Goal: Information Seeking & Learning: Find specific fact

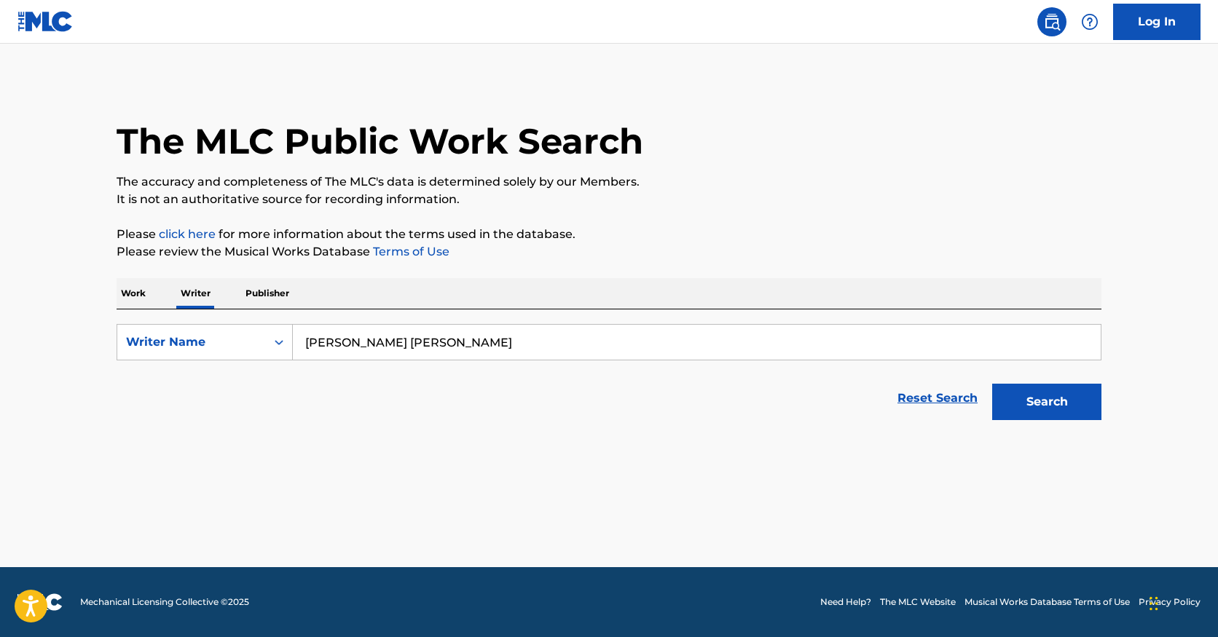
click at [1047, 402] on button "Search" at bounding box center [1046, 402] width 109 height 36
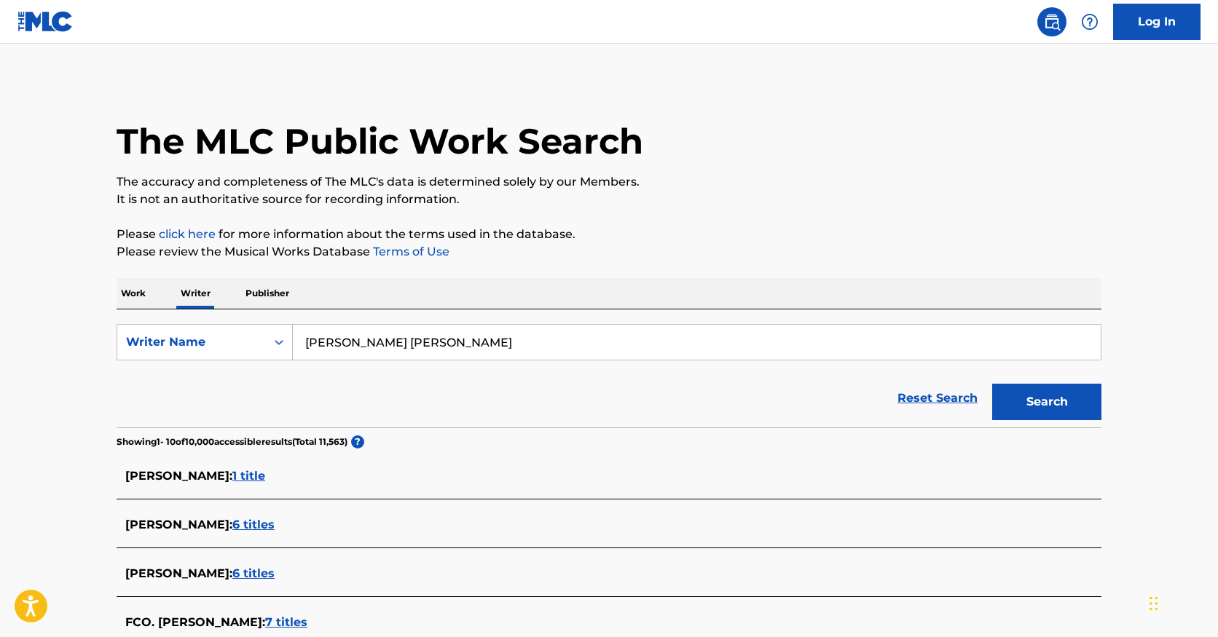
click at [1047, 402] on button "Search" at bounding box center [1046, 402] width 109 height 36
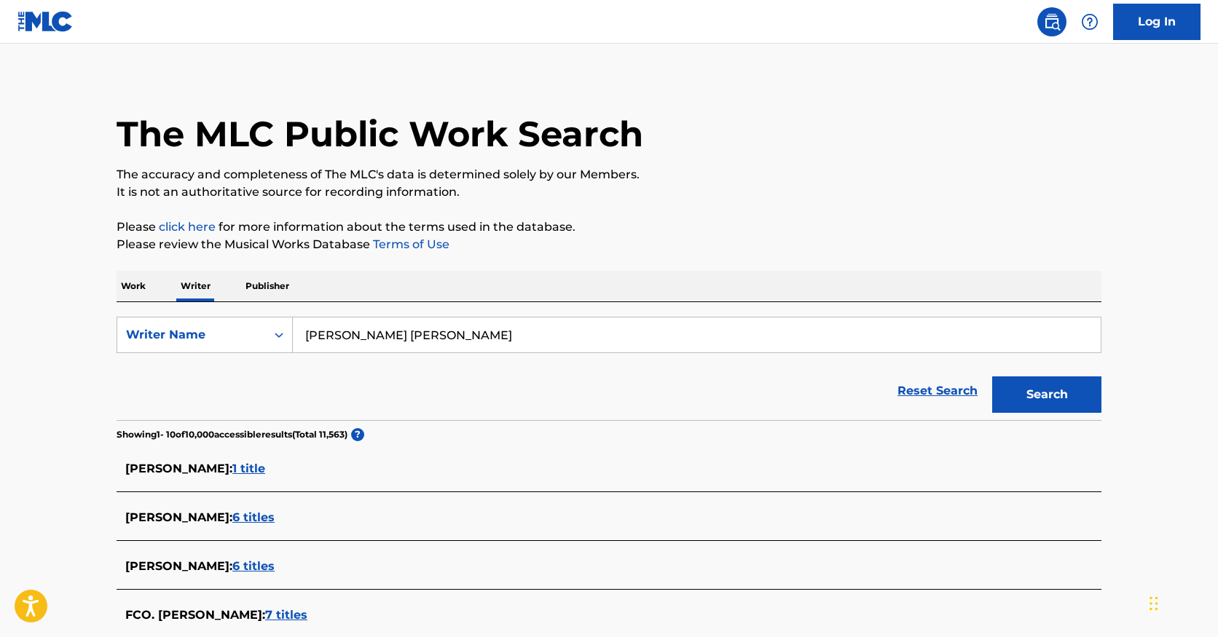
scroll to position [16, 0]
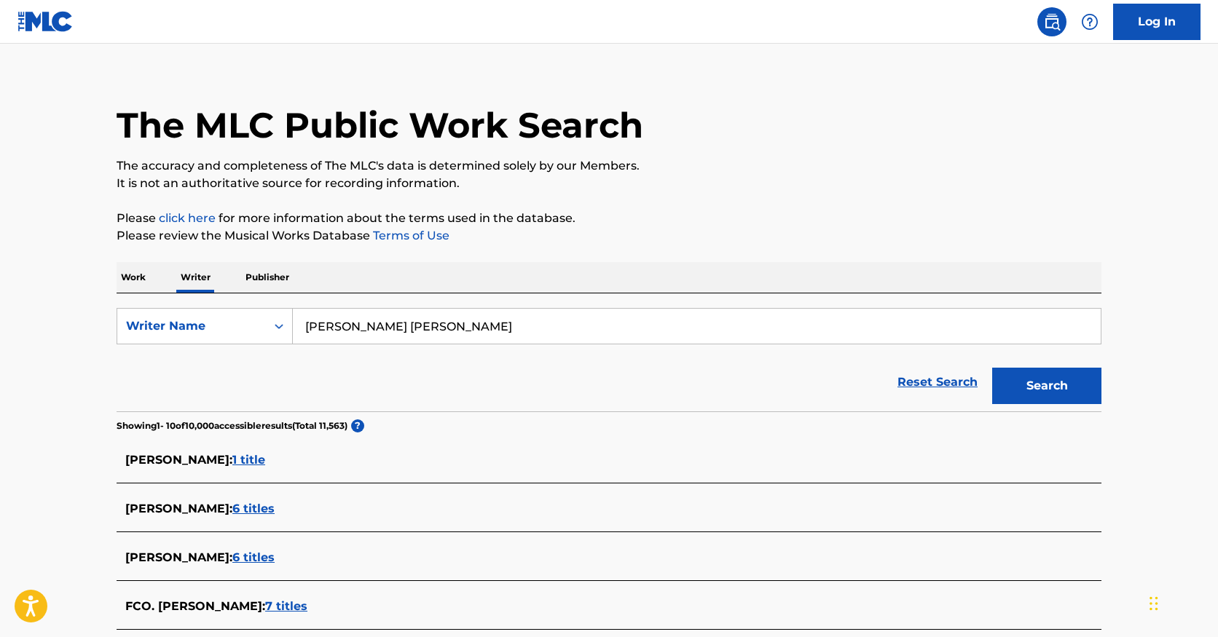
click at [380, 323] on input "[PERSON_NAME] [PERSON_NAME]" at bounding box center [697, 326] width 808 height 35
paste input "[PERSON_NAME]"
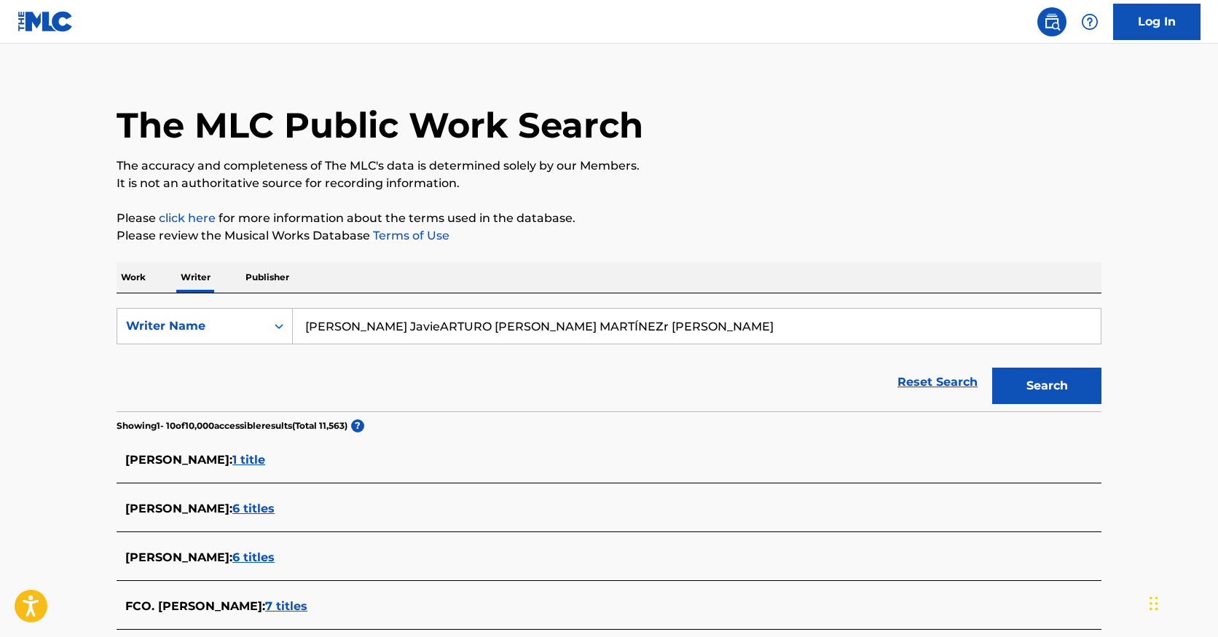
type input "r [PERSON_NAME]"
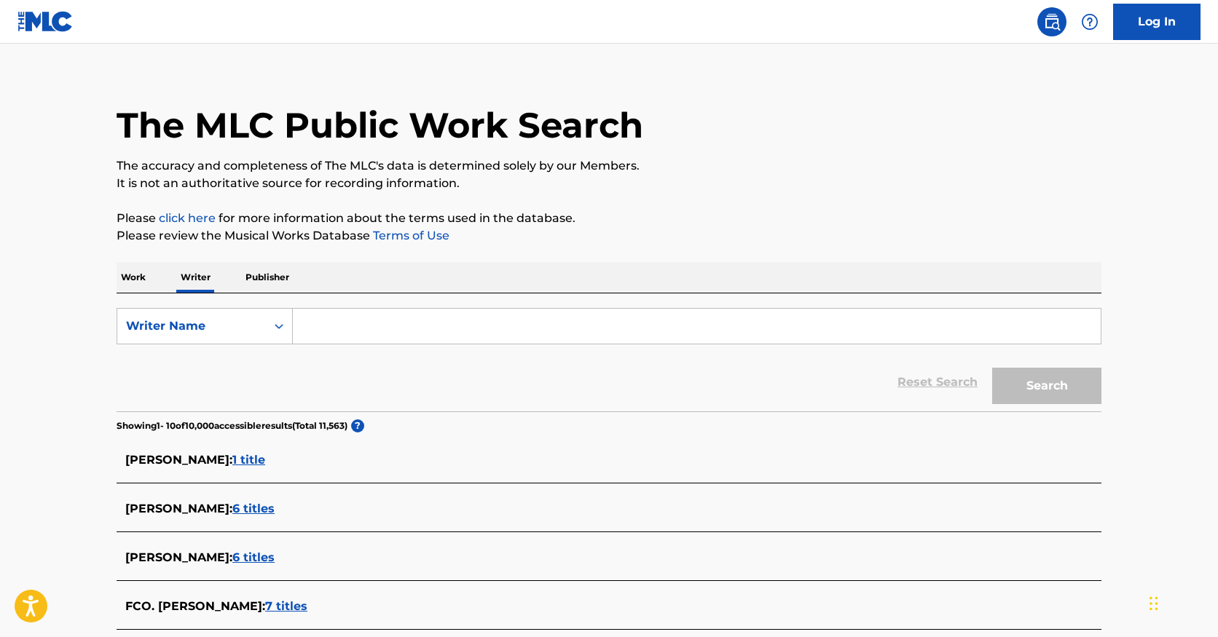
paste input "[PERSON_NAME]"
click at [1047, 386] on button "Search" at bounding box center [1046, 386] width 109 height 36
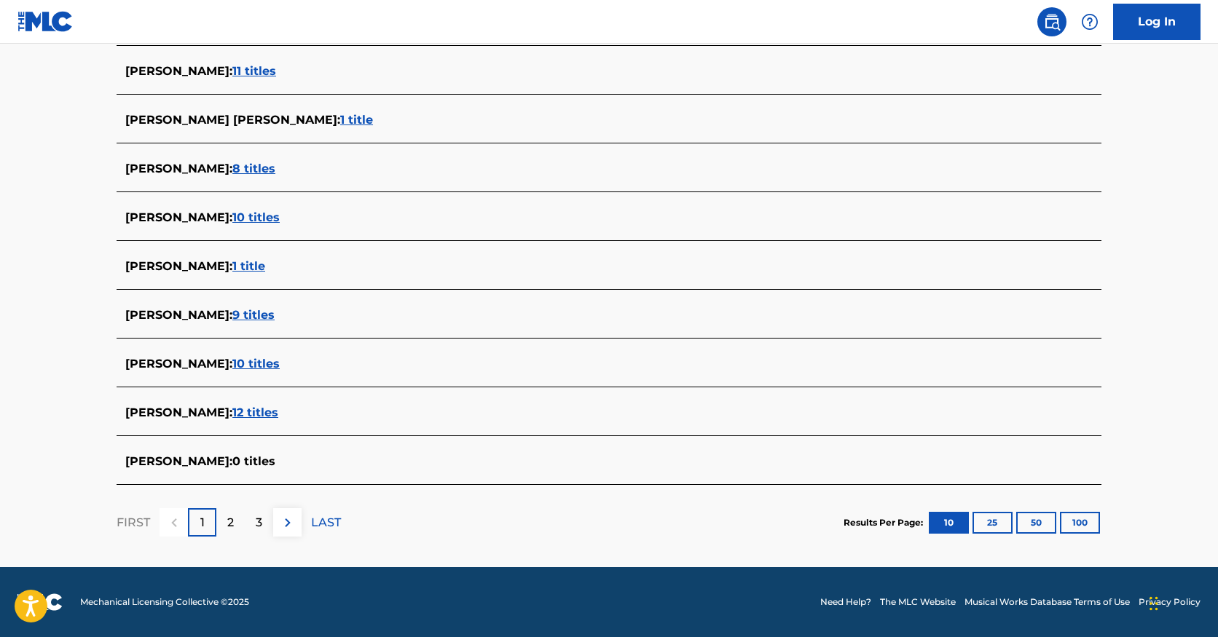
scroll to position [454, 0]
click at [225, 527] on div "2" at bounding box center [230, 522] width 28 height 28
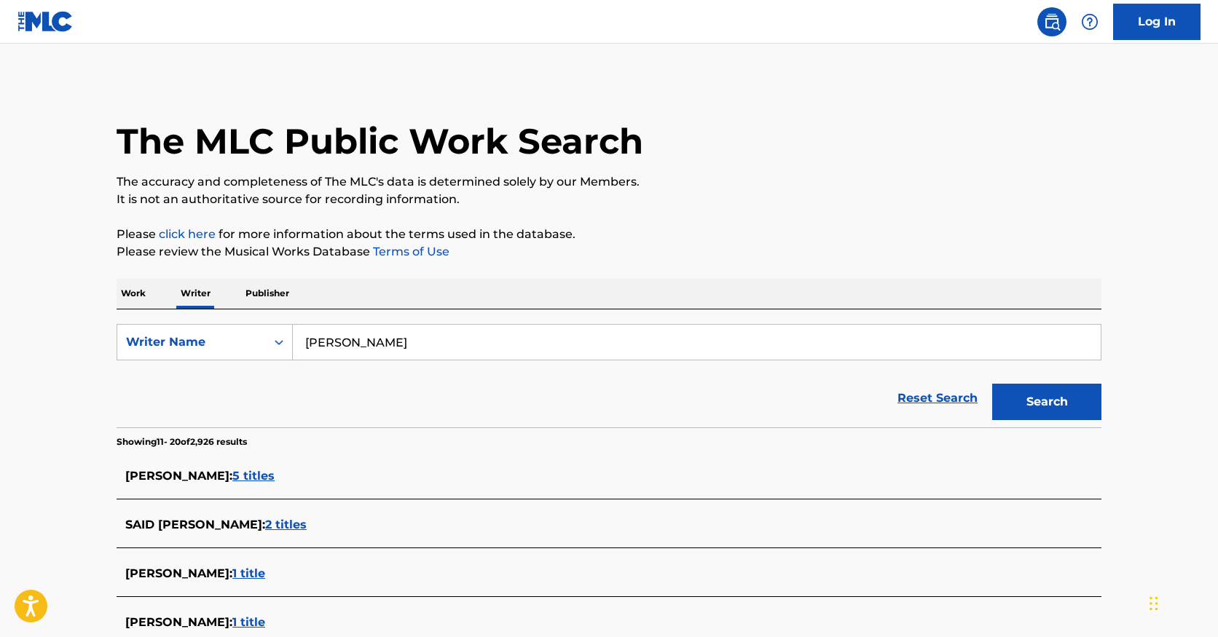
scroll to position [0, 0]
click at [377, 345] on input "[PERSON_NAME]" at bounding box center [697, 342] width 808 height 35
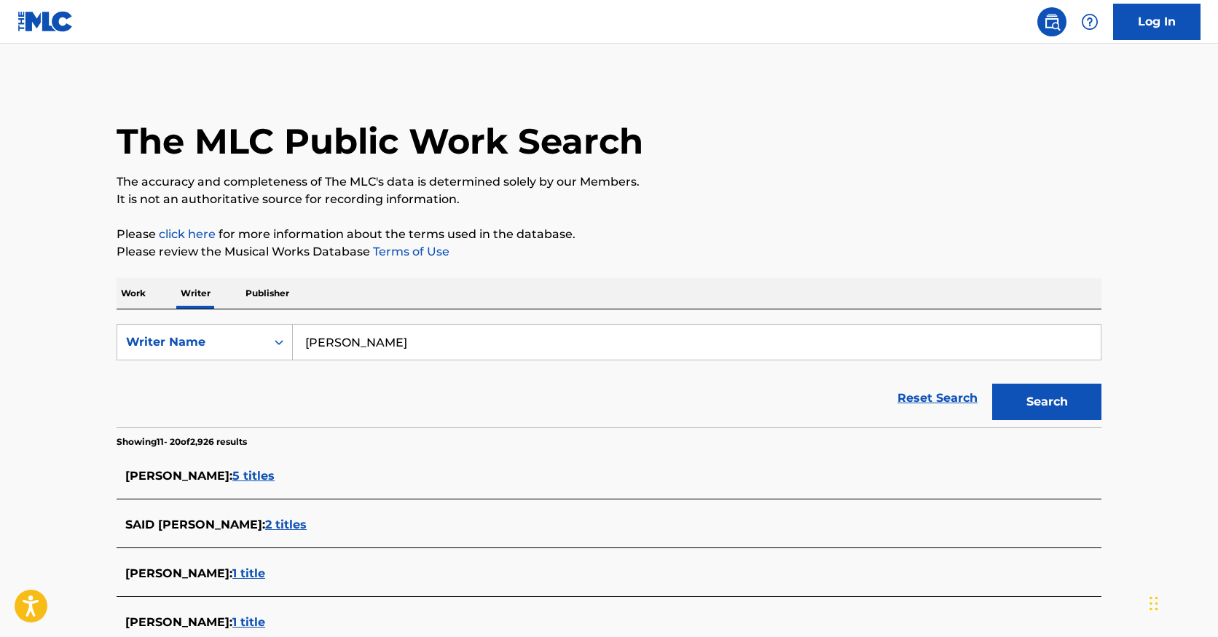
paste input "LAN [PERSON_NAME]"
type input "[PERSON_NAME]"
click at [1047, 402] on button "Search" at bounding box center [1046, 402] width 109 height 36
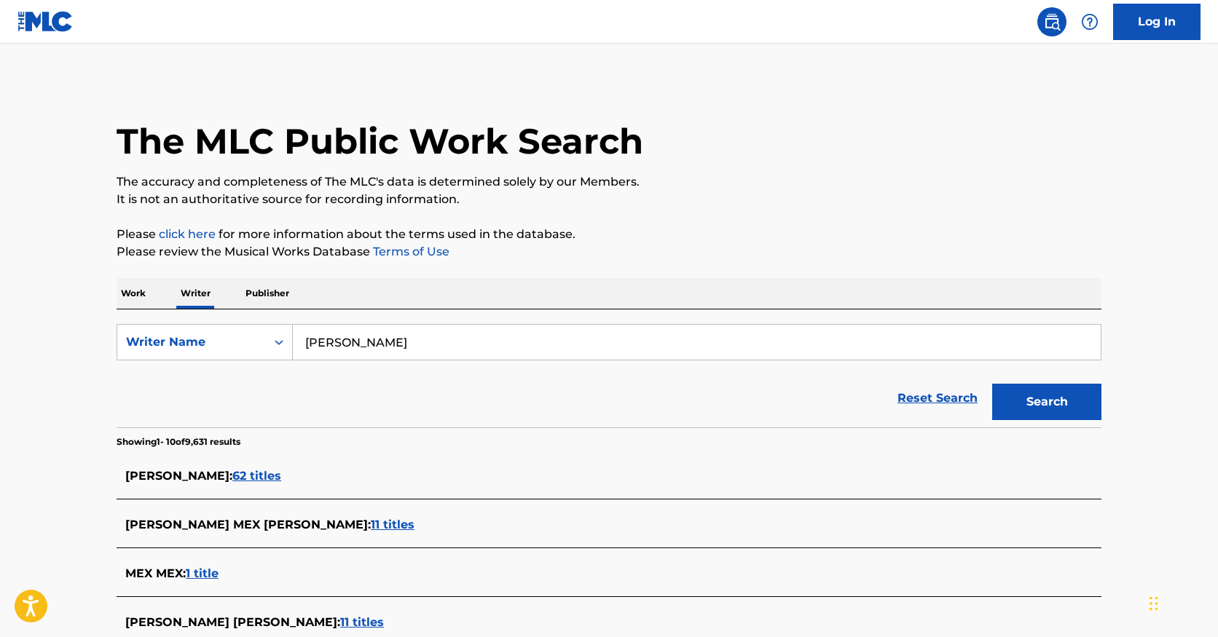
scroll to position [36, 0]
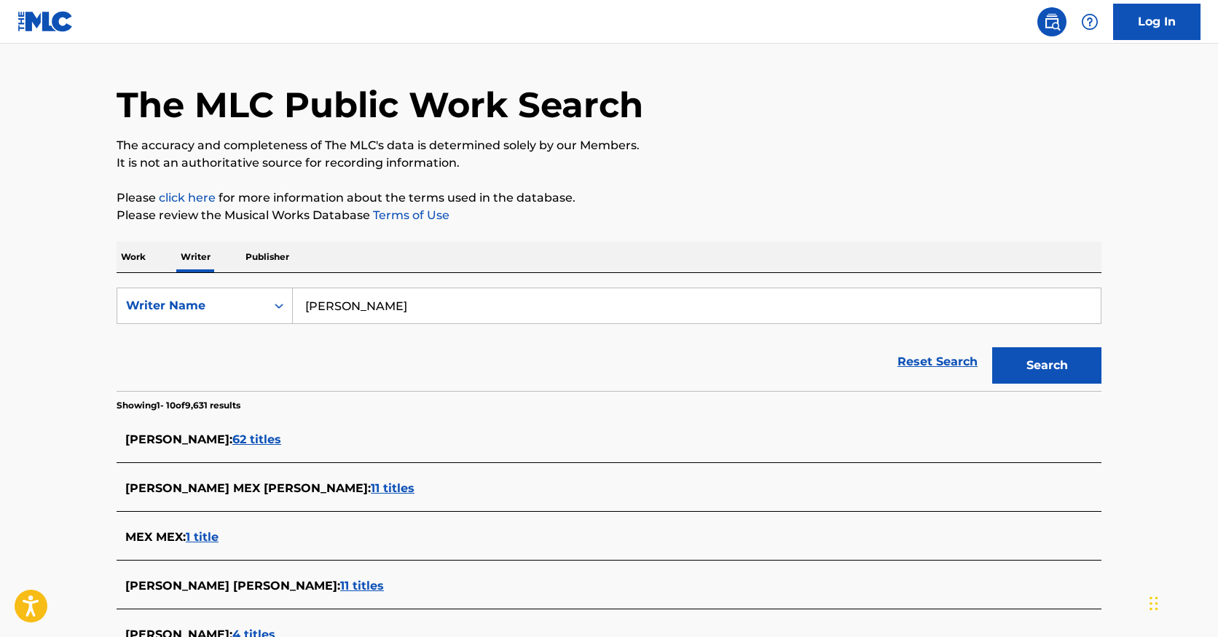
click at [371, 486] on span "11 titles" at bounding box center [393, 488] width 44 height 14
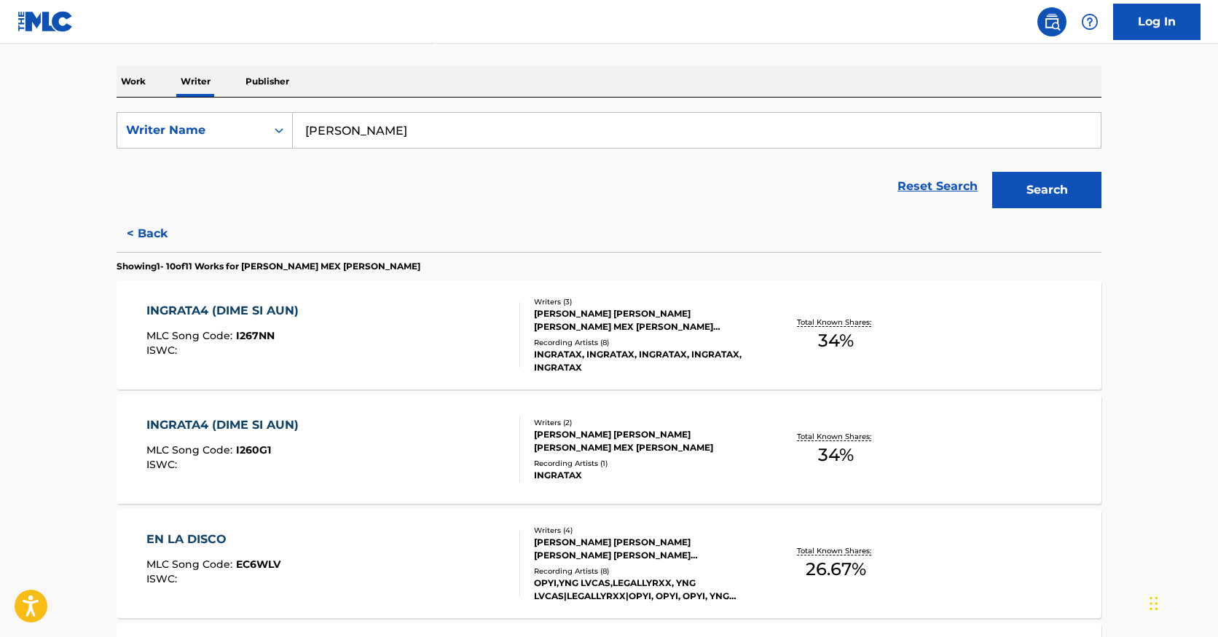
scroll to position [214, 0]
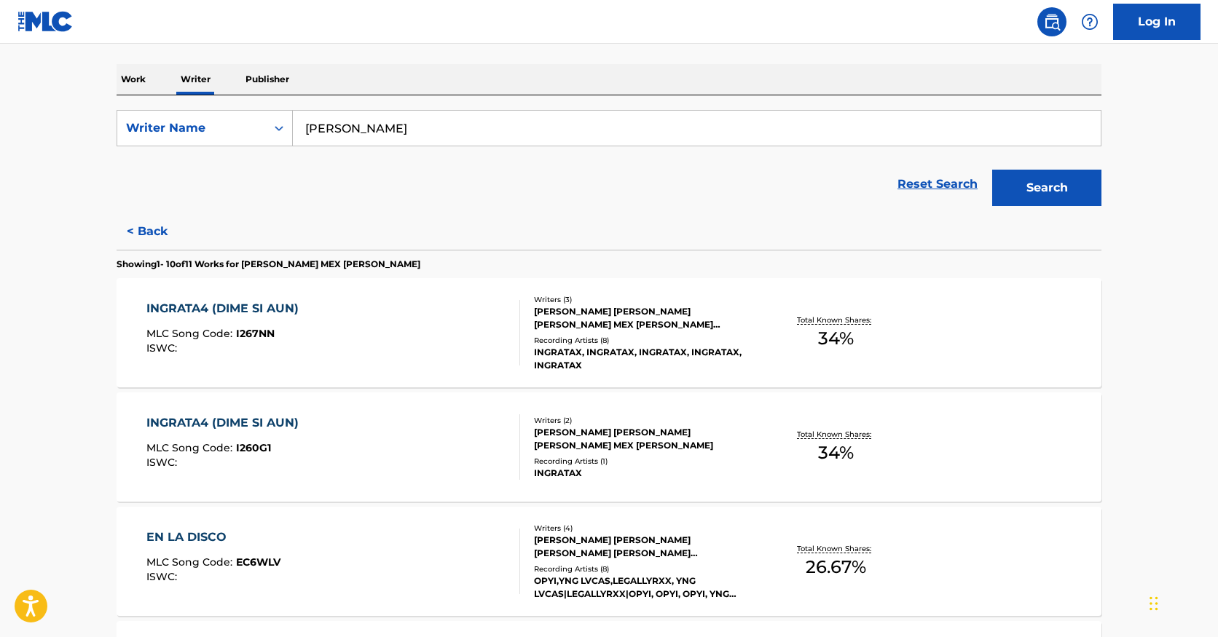
click at [832, 336] on span "34 %" at bounding box center [836, 339] width 36 height 26
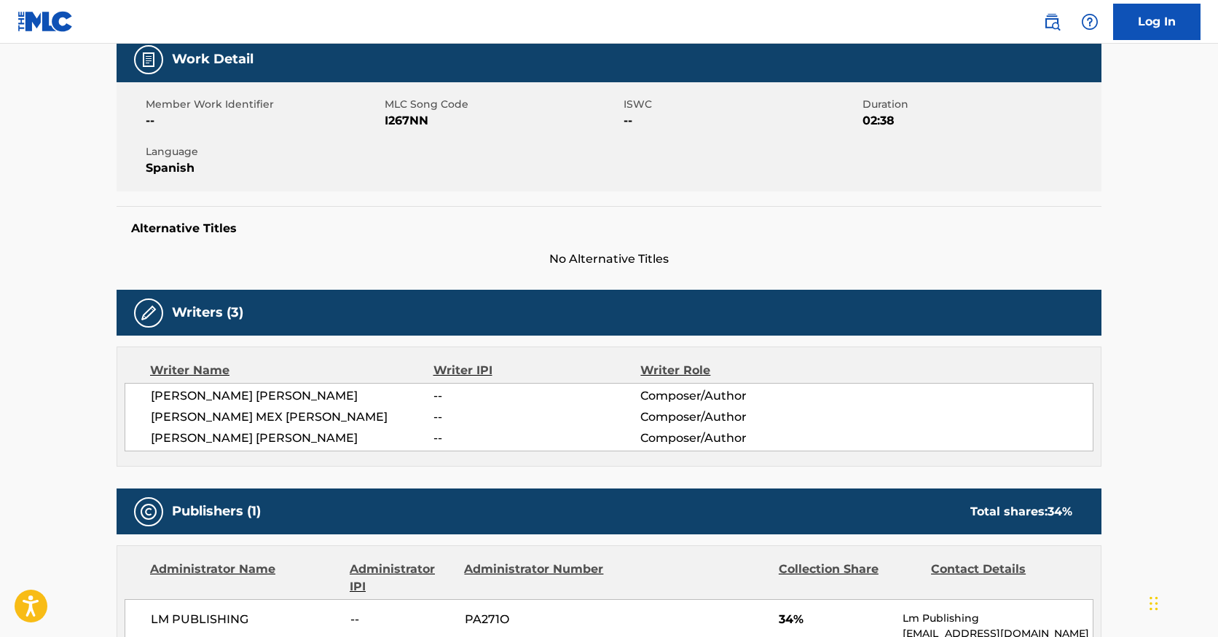
scroll to position [144, 0]
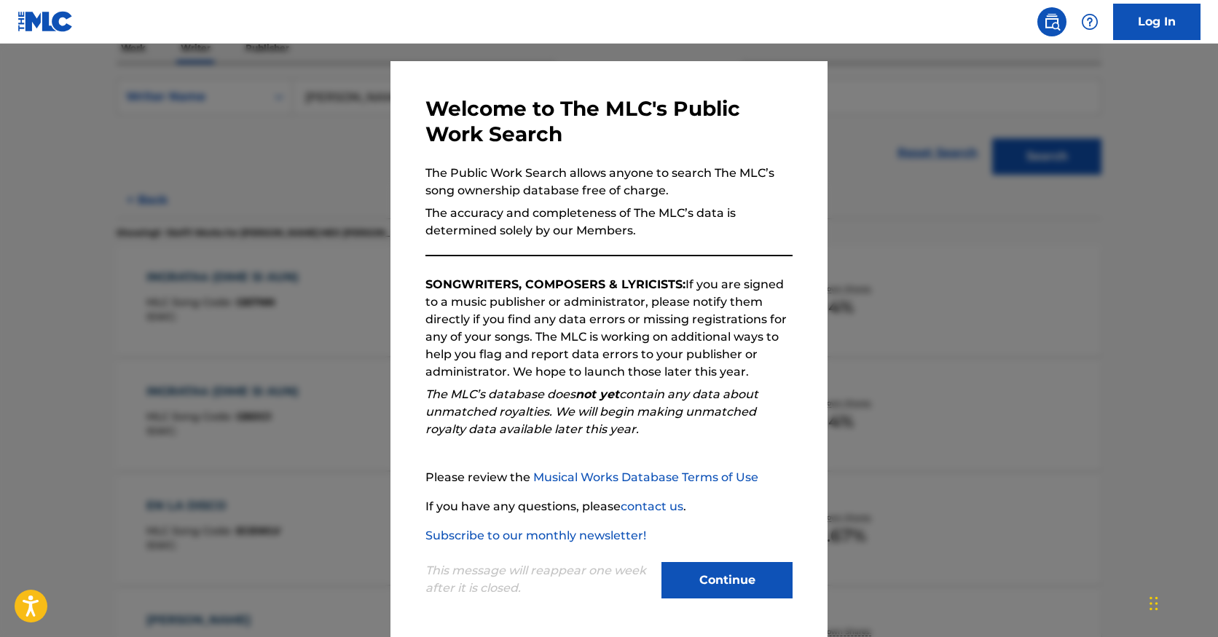
scroll to position [29, 0]
click at [711, 576] on button "Continue" at bounding box center [726, 580] width 131 height 36
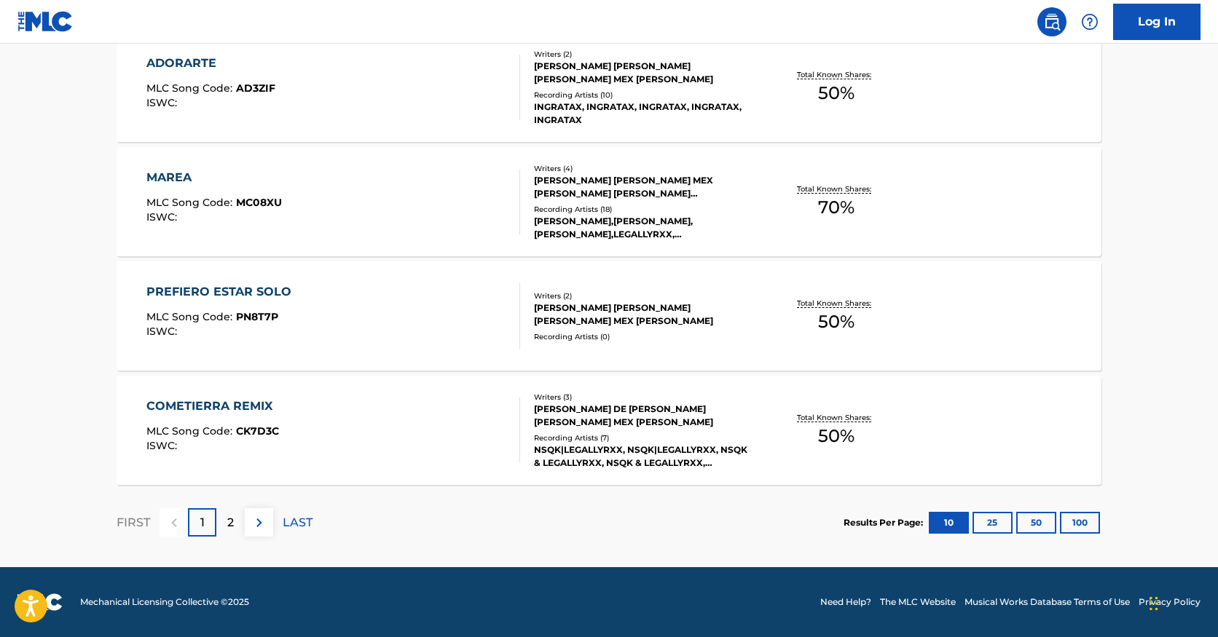
scroll to position [1146, 0]
click at [856, 202] on div "Total Known Shares: 70 %" at bounding box center [836, 202] width 164 height 44
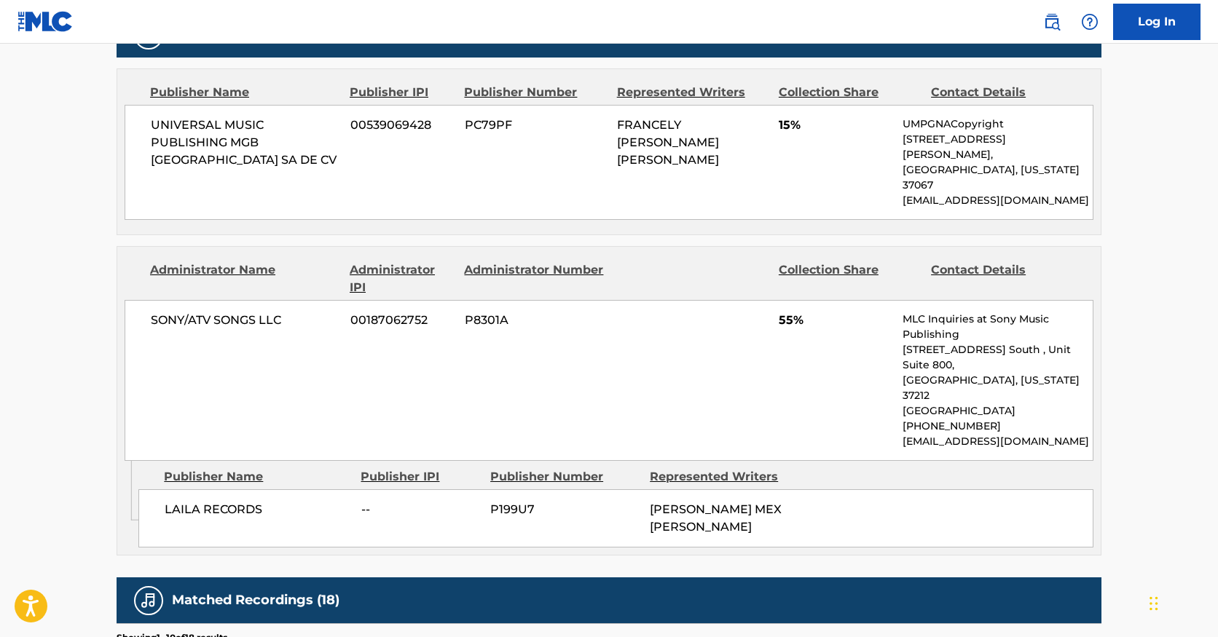
scroll to position [724, 0]
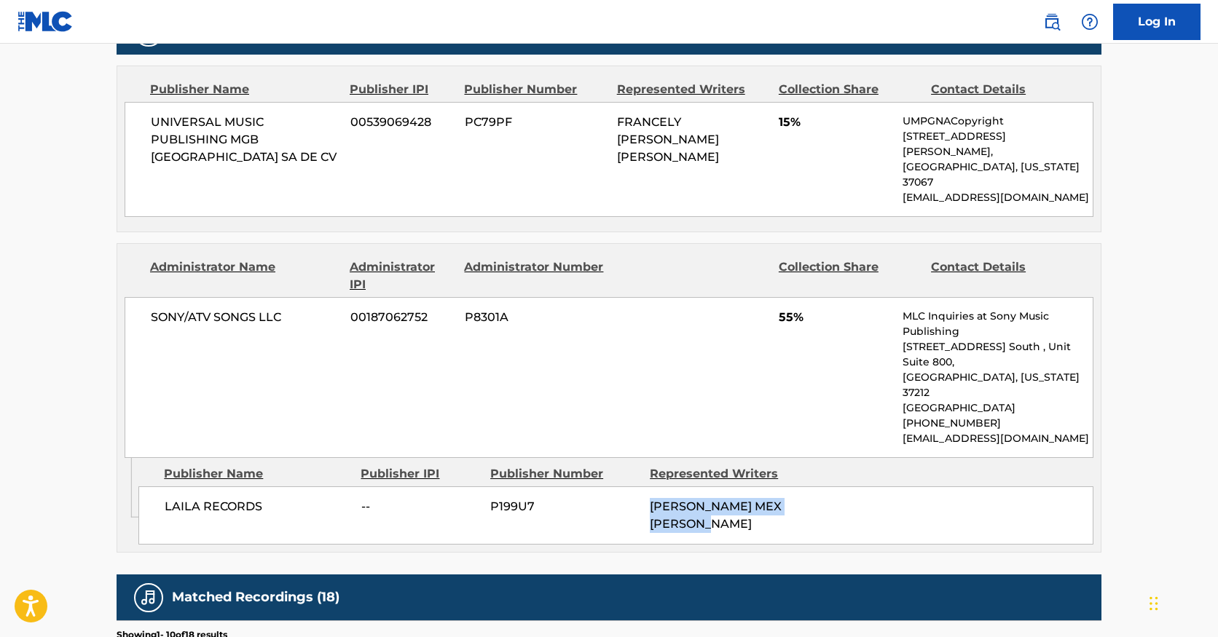
drag, startPoint x: 650, startPoint y: 458, endPoint x: 743, endPoint y: 491, distance: 98.8
click at [743, 491] on div "LAILA RECORDS -- P199U7 [PERSON_NAME] MEX [PERSON_NAME]" at bounding box center [615, 515] width 955 height 58
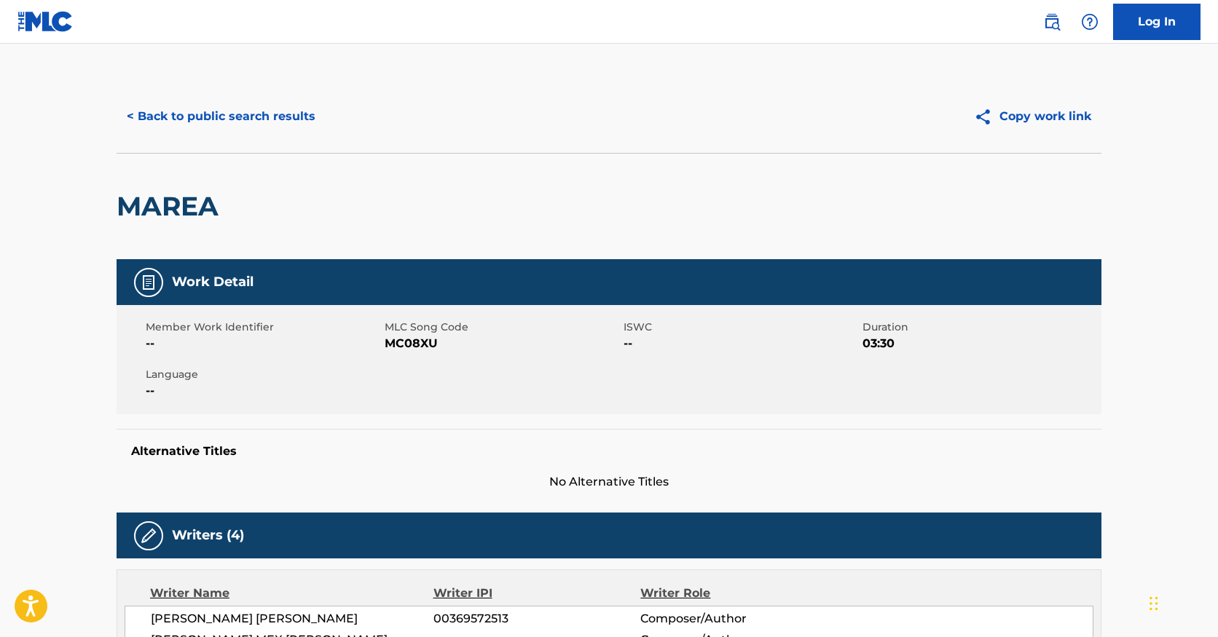
scroll to position [0, 0]
click at [264, 130] on button "< Back to public search results" at bounding box center [221, 116] width 209 height 36
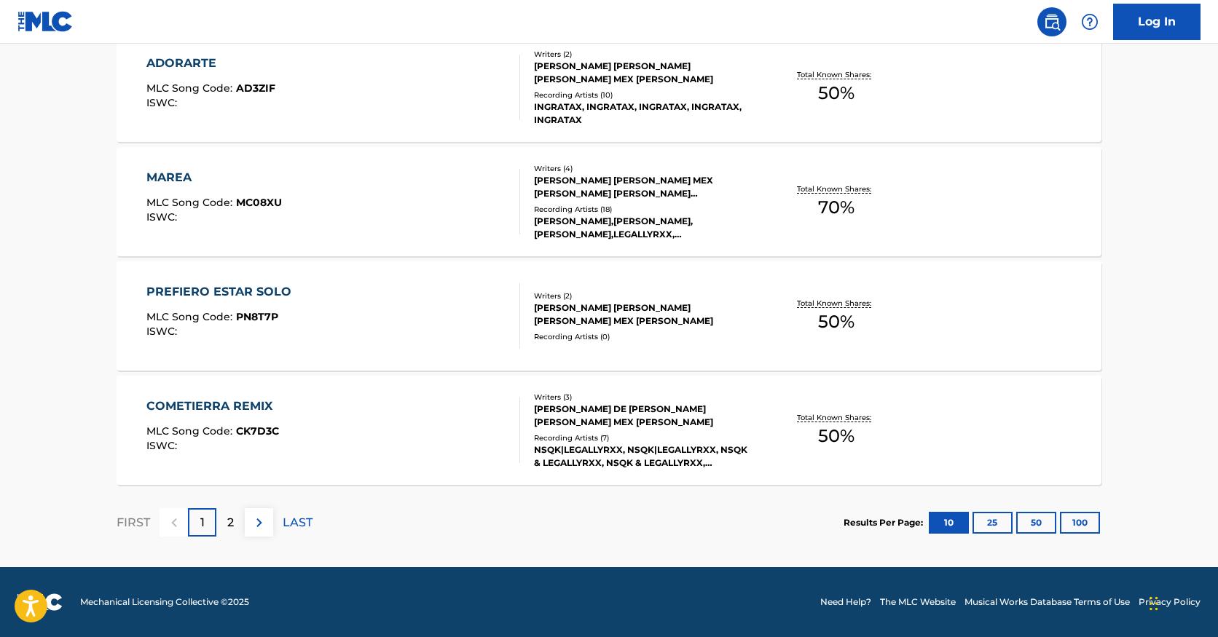
scroll to position [1146, 0]
click at [1075, 523] on button "100" at bounding box center [1080, 523] width 40 height 22
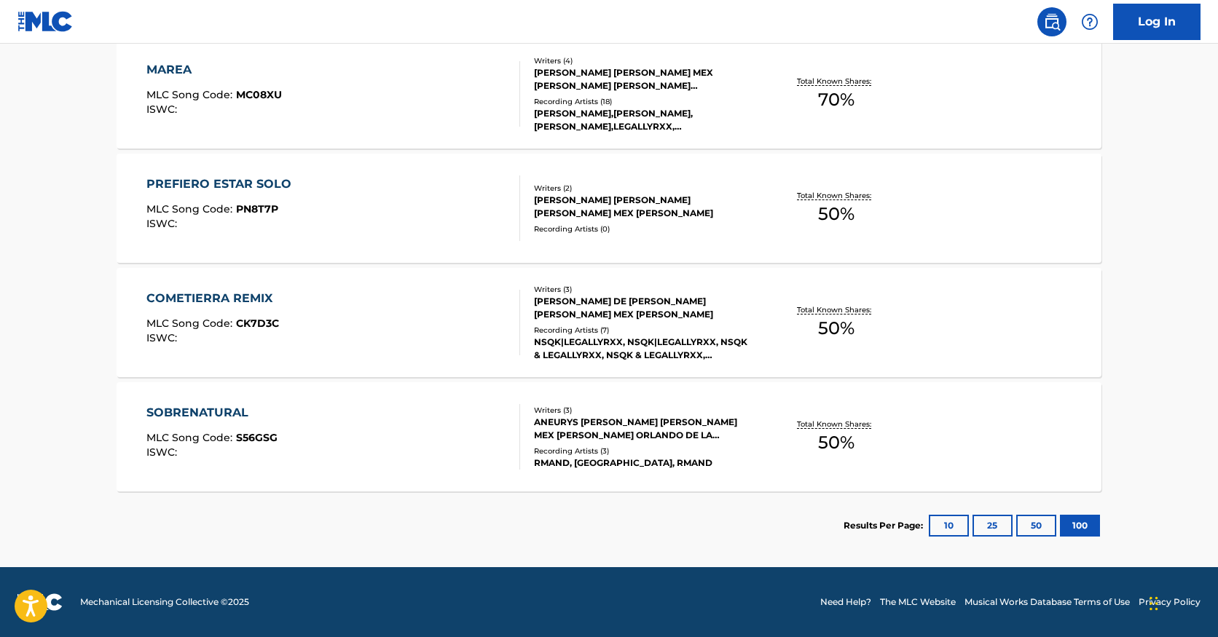
scroll to position [1253, 0]
click at [800, 436] on div "Total Known Shares: 50 %" at bounding box center [836, 437] width 164 height 44
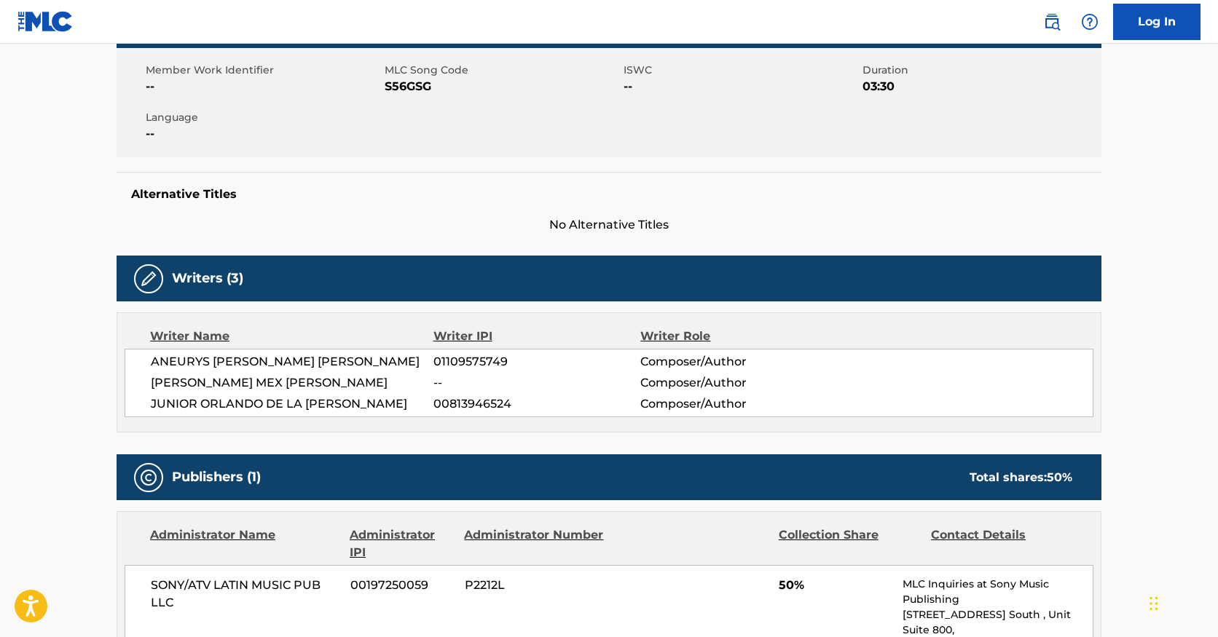
scroll to position [190, 0]
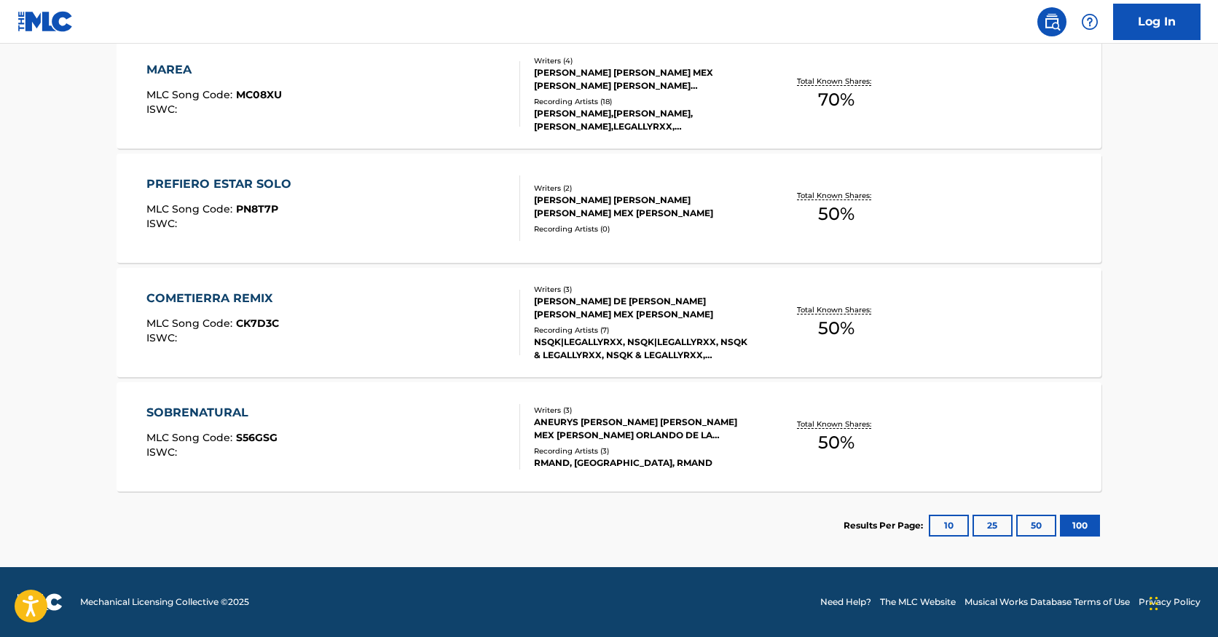
scroll to position [1253, 0]
click at [840, 329] on span "50 %" at bounding box center [836, 328] width 36 height 26
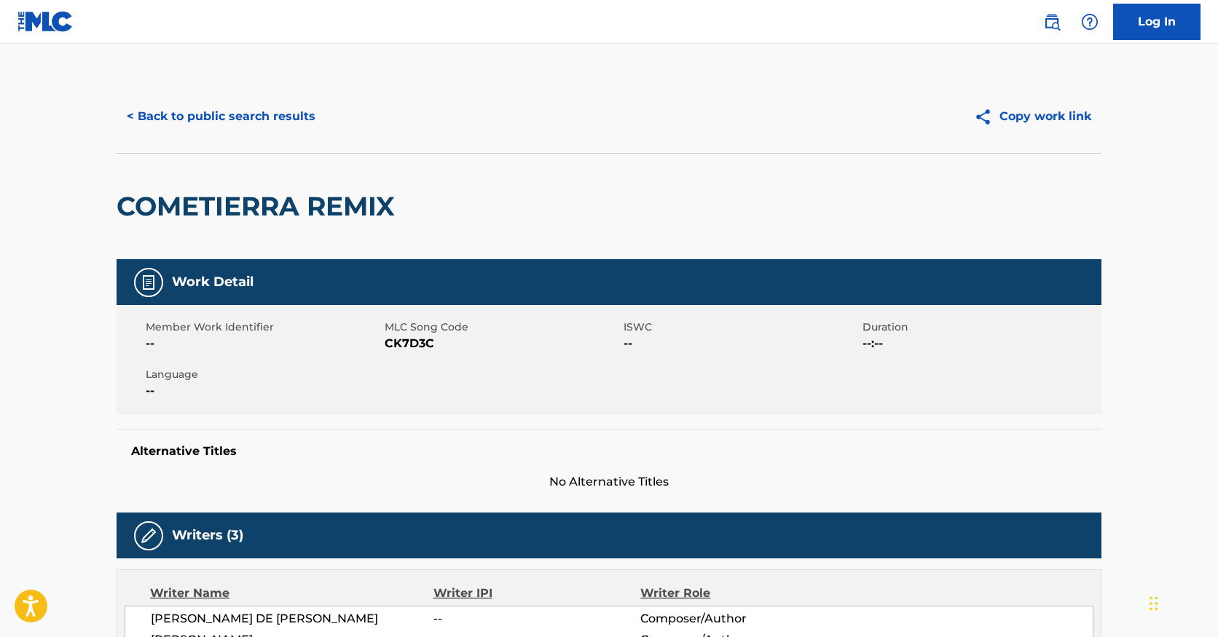
scroll to position [-1, 0]
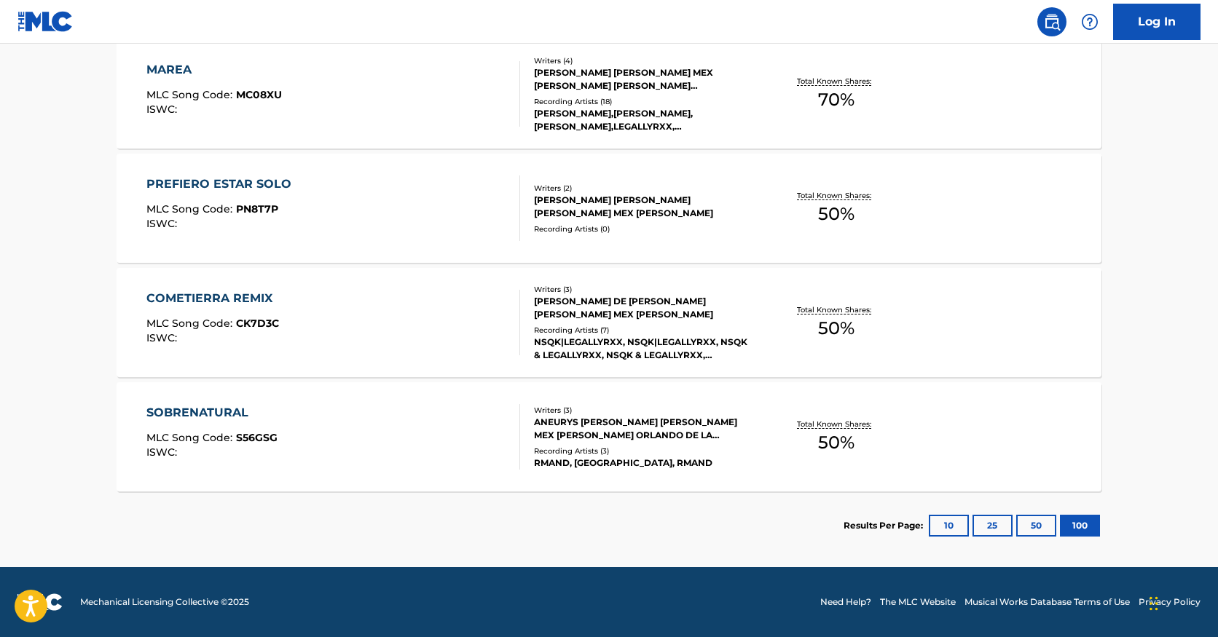
scroll to position [1253, 0]
click at [839, 217] on span "50 %" at bounding box center [836, 214] width 36 height 26
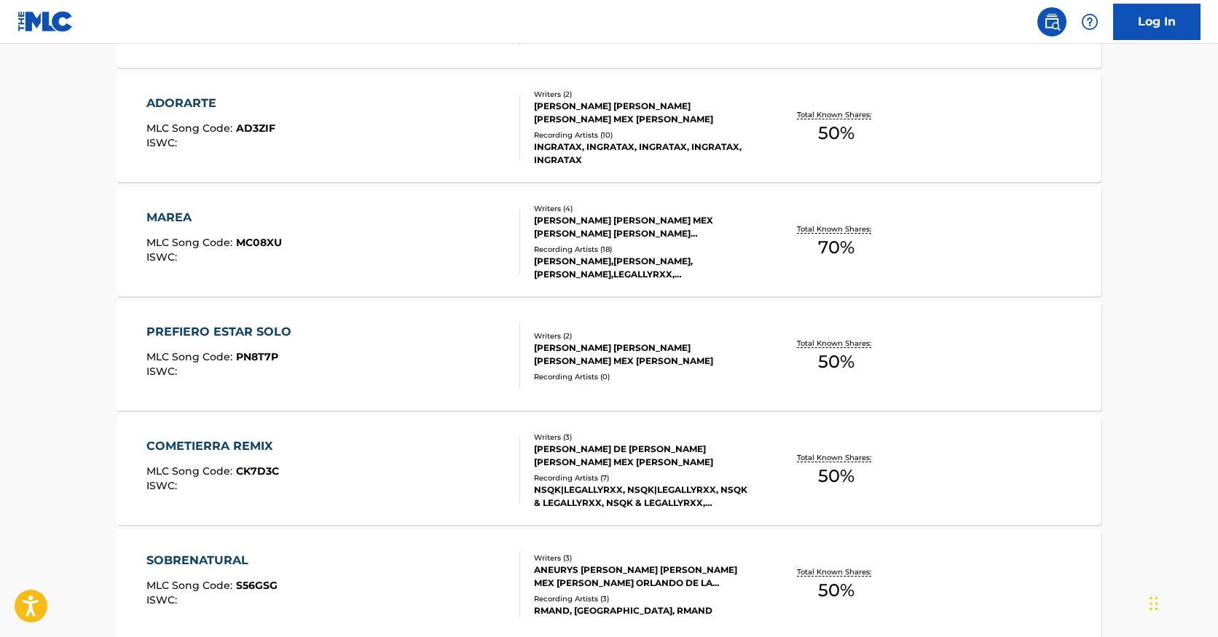
click at [835, 250] on span "70 %" at bounding box center [836, 248] width 36 height 26
